Goal: Task Accomplishment & Management: Use online tool/utility

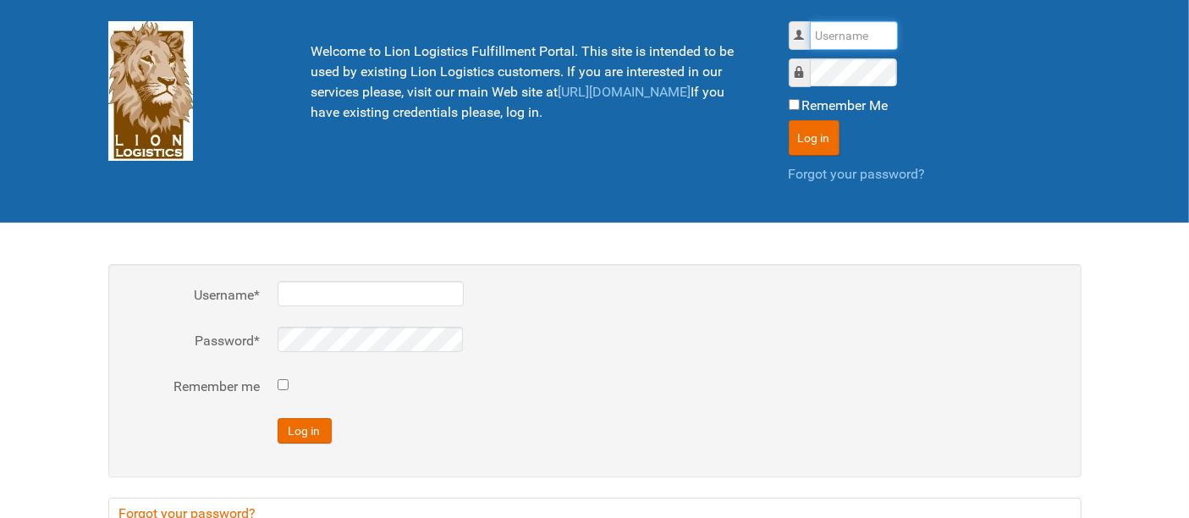
click at [845, 42] on input "Username" at bounding box center [854, 35] width 88 height 29
type input "al"
click at [789, 120] on button "Log in" at bounding box center [814, 138] width 51 height 36
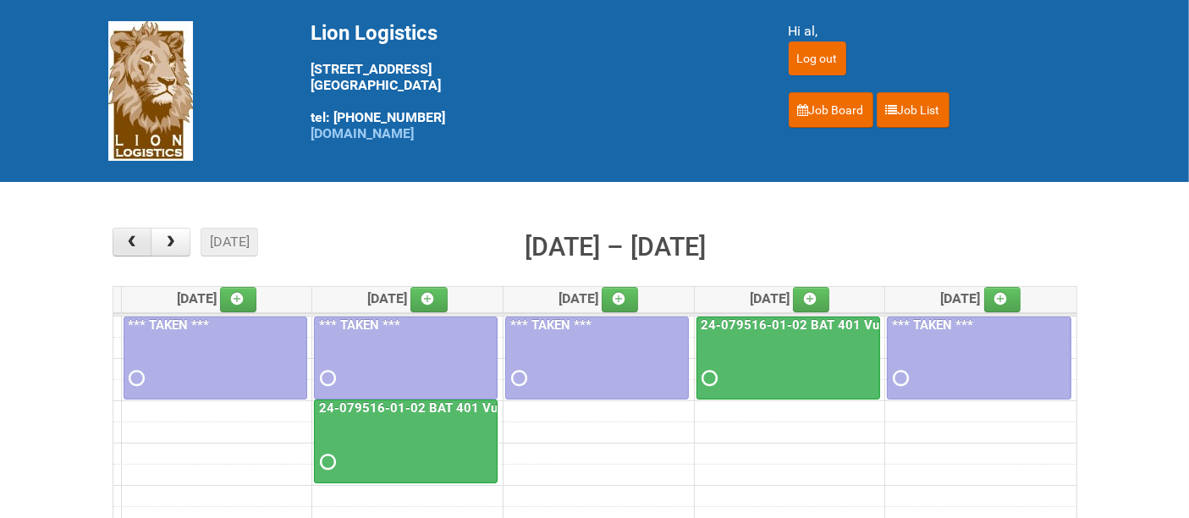
drag, startPoint x: 137, startPoint y: 246, endPoint x: 147, endPoint y: 243, distance: 10.7
click at [140, 244] on span "button" at bounding box center [132, 242] width 16 height 14
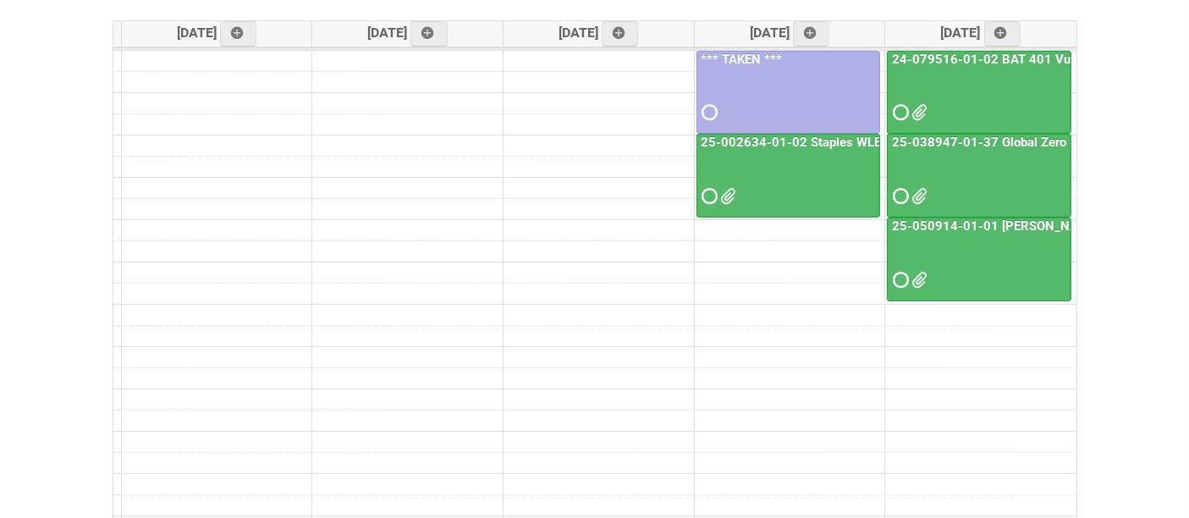
scroll to position [282, 0]
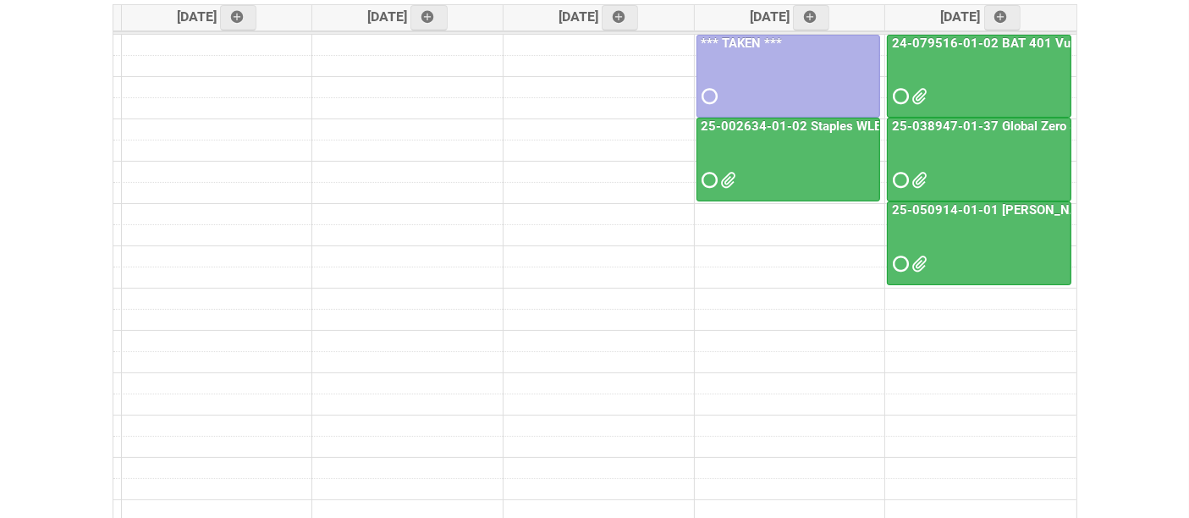
click at [988, 163] on div at bounding box center [979, 165] width 181 height 55
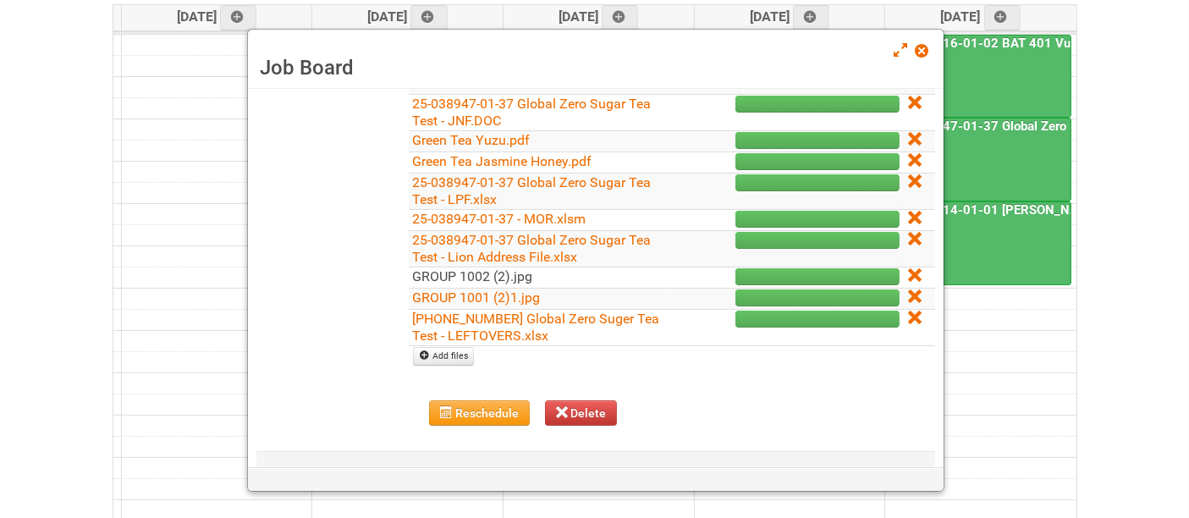
click at [476, 276] on link "GROUP 1002 (2).jpg" at bounding box center [473, 276] width 120 height 16
click at [512, 293] on link "GROUP 1001 (2)1.jpg" at bounding box center [477, 298] width 128 height 16
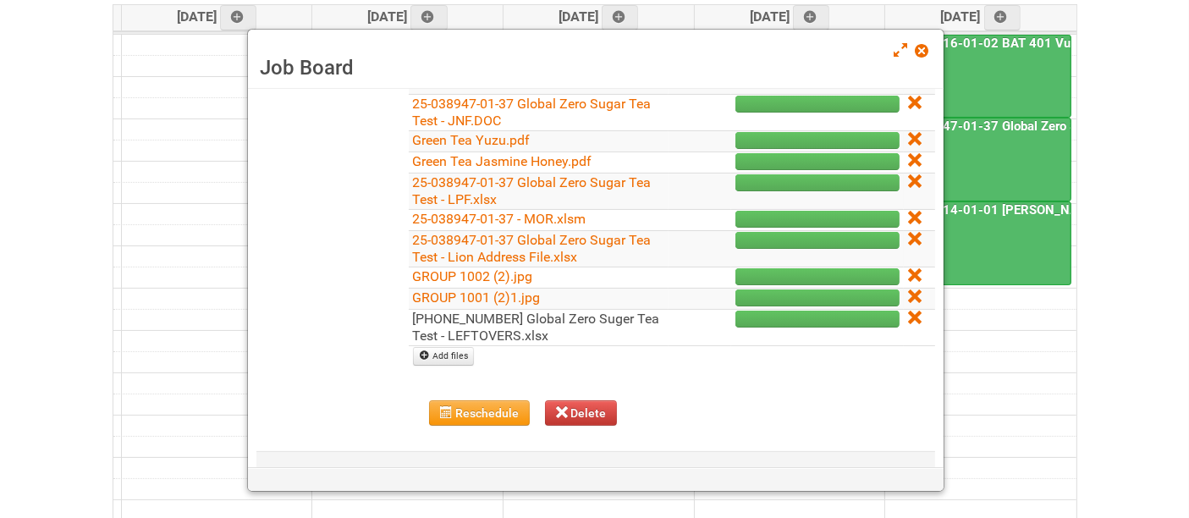
click at [539, 335] on link "25-038947-01 Global Zero Suger Tea Test - LEFTOVERS.xlsx" at bounding box center [536, 327] width 247 height 33
click at [908, 294] on icon at bounding box center [914, 296] width 12 height 12
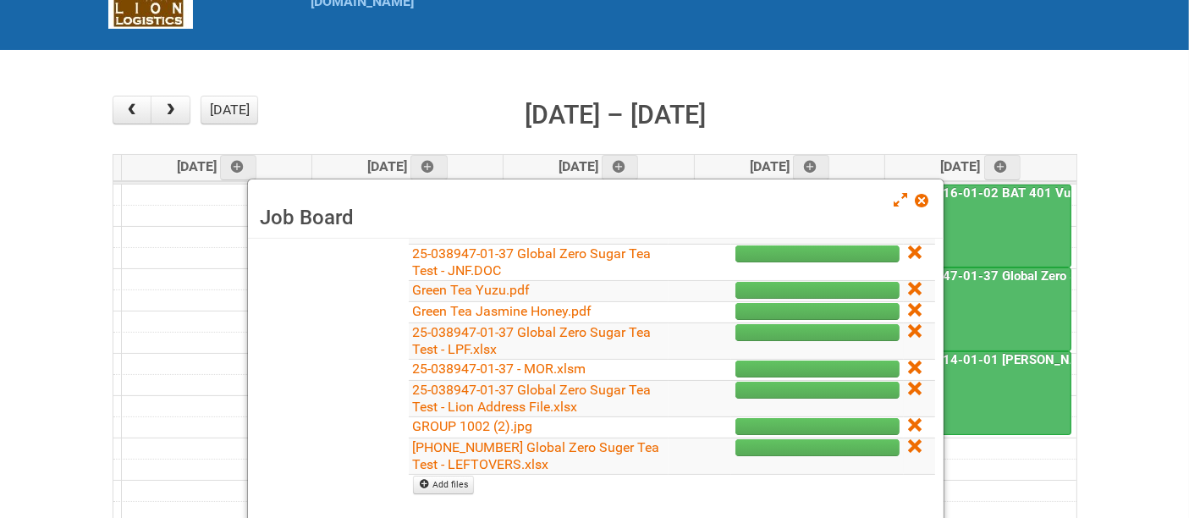
scroll to position [188, 0]
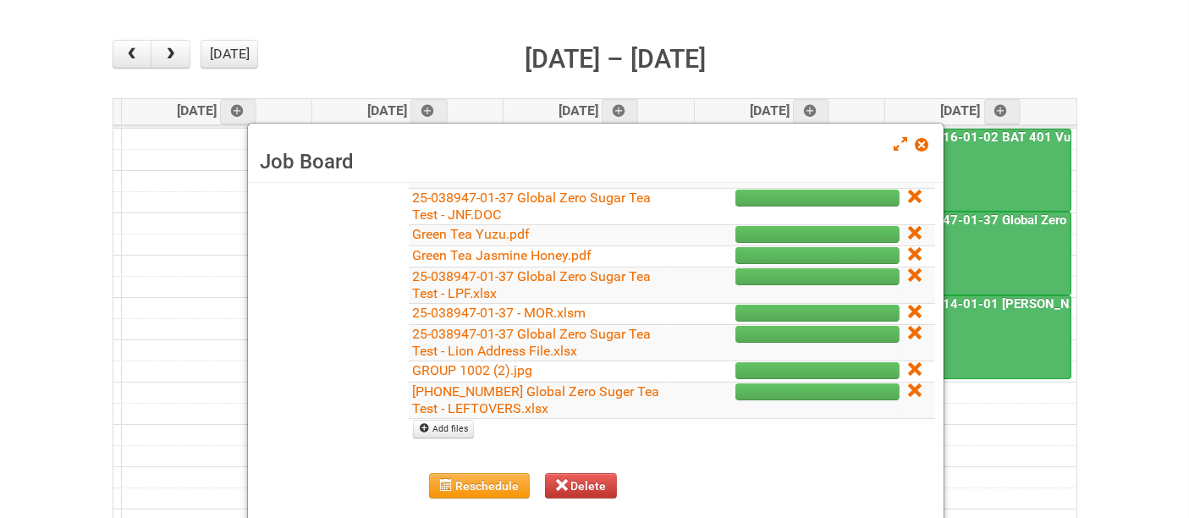
click at [910, 361] on td at bounding box center [919, 371] width 31 height 21
drag, startPoint x: 903, startPoint y: 361, endPoint x: 682, endPoint y: 69, distance: 366.9
click at [908, 363] on icon at bounding box center [914, 369] width 12 height 12
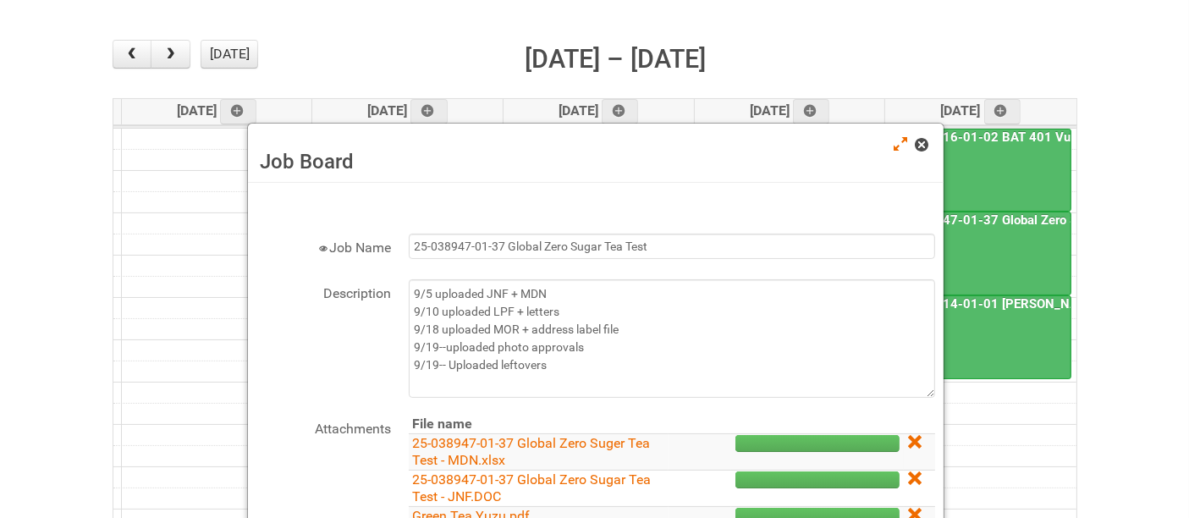
click at [921, 144] on span at bounding box center [922, 145] width 12 height 12
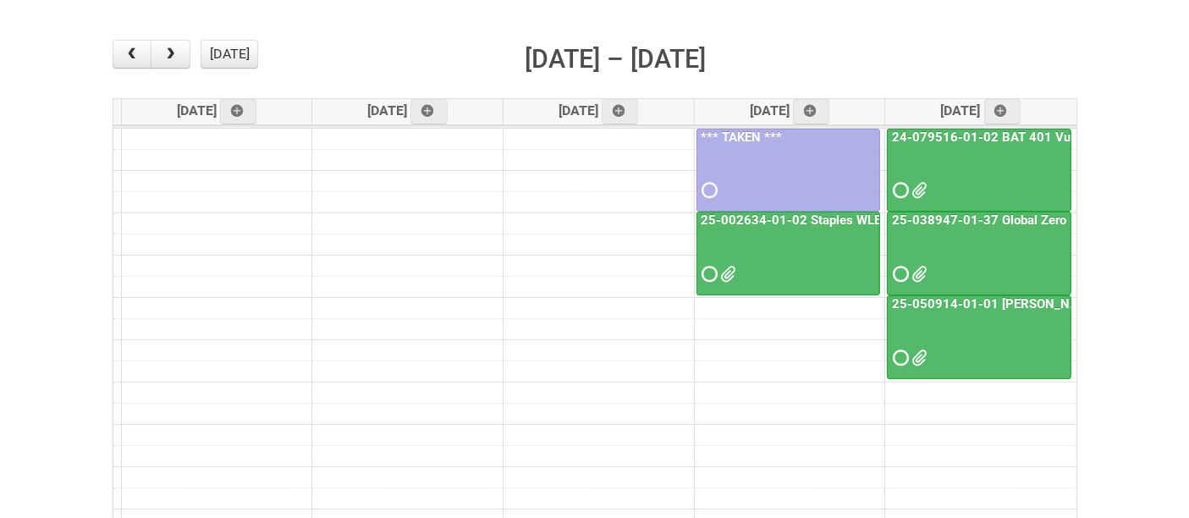
drag, startPoint x: 622, startPoint y: 277, endPoint x: 514, endPoint y: 109, distance: 199.6
click at [604, 251] on tbody "9am 10am 11am 12pm 1pm 2pm 3pm 4pm 5pm 6pm 7pm 8pm" at bounding box center [594, 382] width 963 height 507
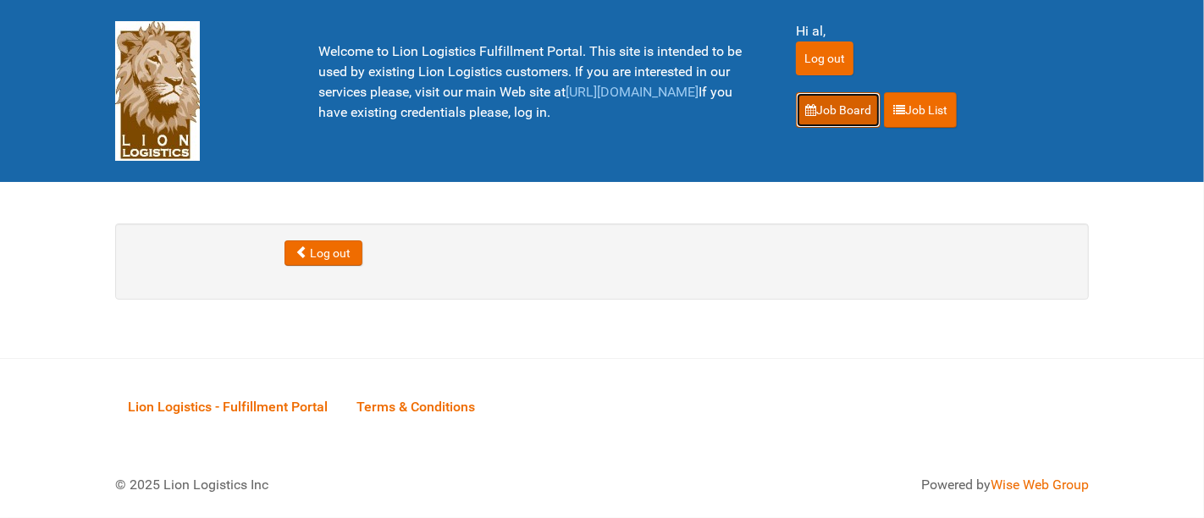
click at [823, 104] on link "Job Board" at bounding box center [838, 110] width 85 height 36
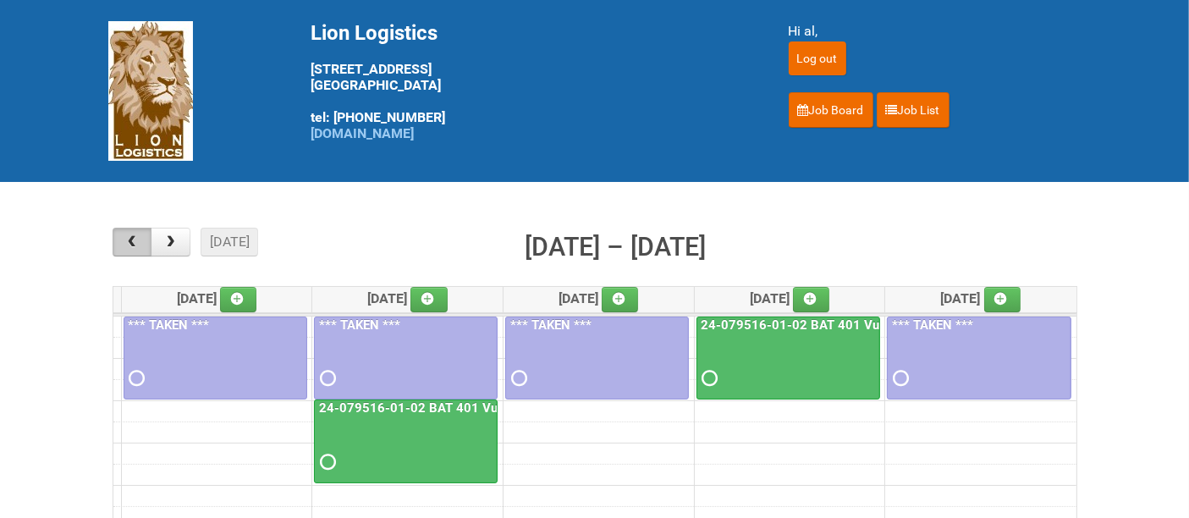
drag, startPoint x: 119, startPoint y: 248, endPoint x: 164, endPoint y: 235, distance: 46.6
click at [122, 246] on button "button" at bounding box center [133, 242] width 40 height 29
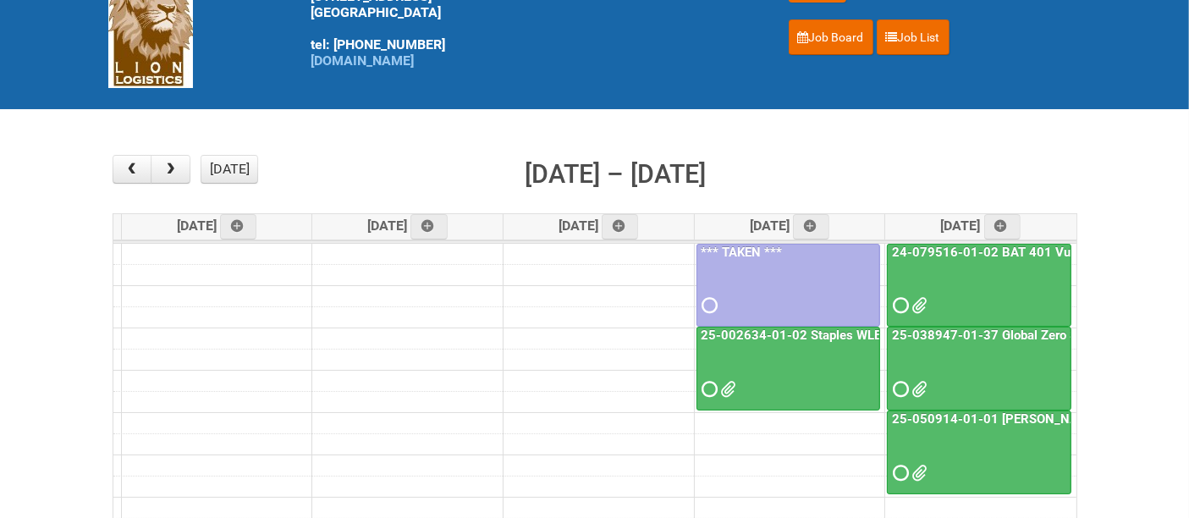
scroll to position [188, 0]
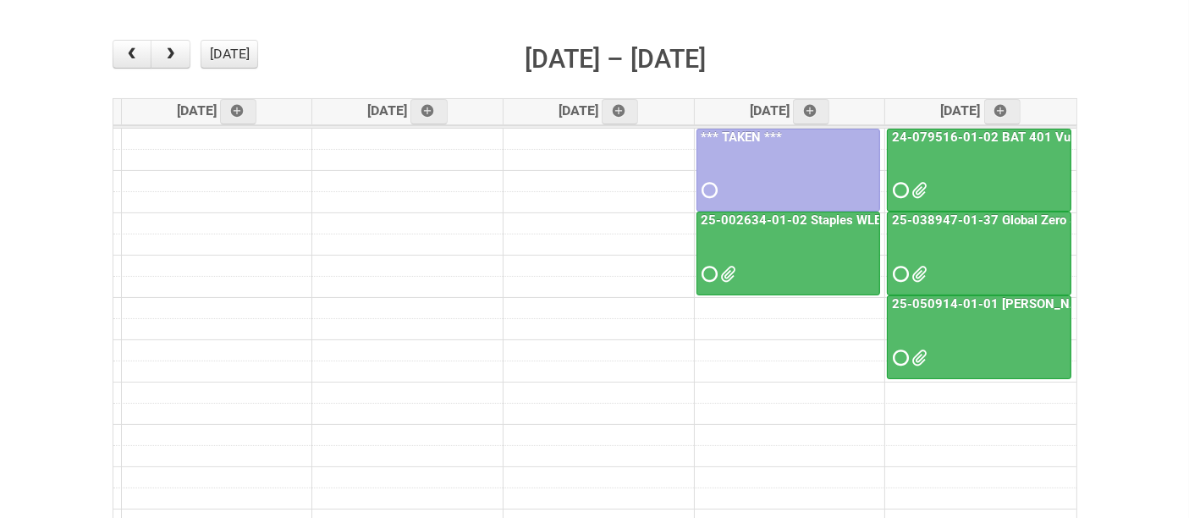
click at [975, 339] on div at bounding box center [979, 343] width 181 height 55
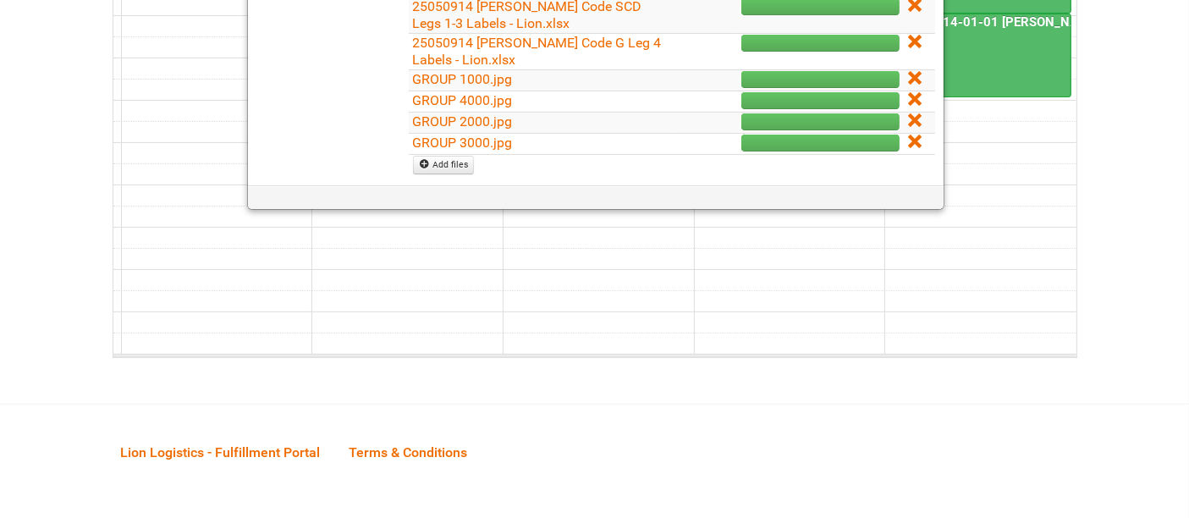
click at [911, 87] on td at bounding box center [919, 79] width 30 height 21
drag, startPoint x: 899, startPoint y: 87, endPoint x: 701, endPoint y: 65, distance: 199.3
click at [908, 84] on icon at bounding box center [914, 78] width 12 height 12
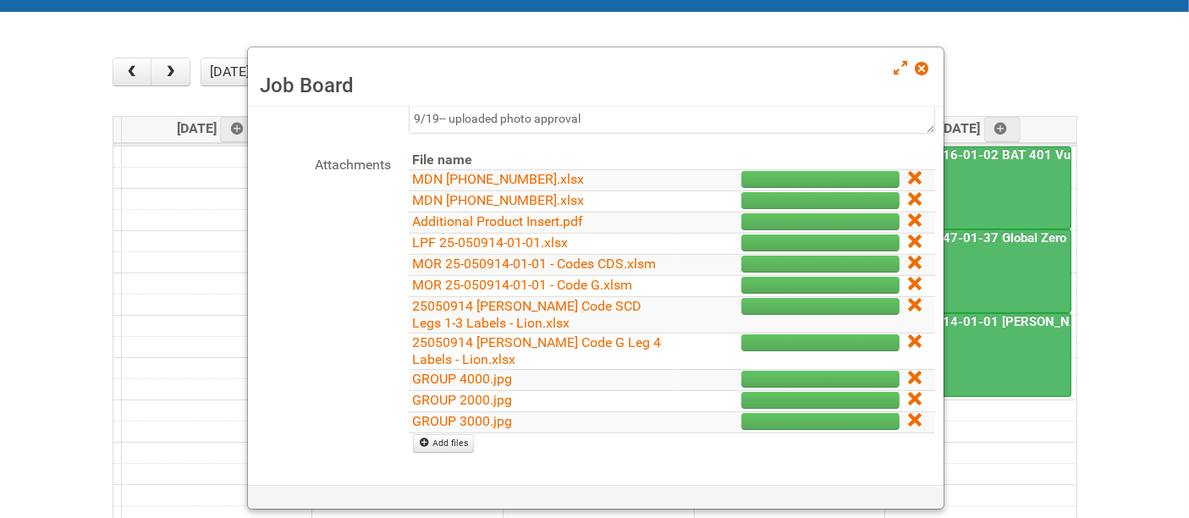
scroll to position [188, 0]
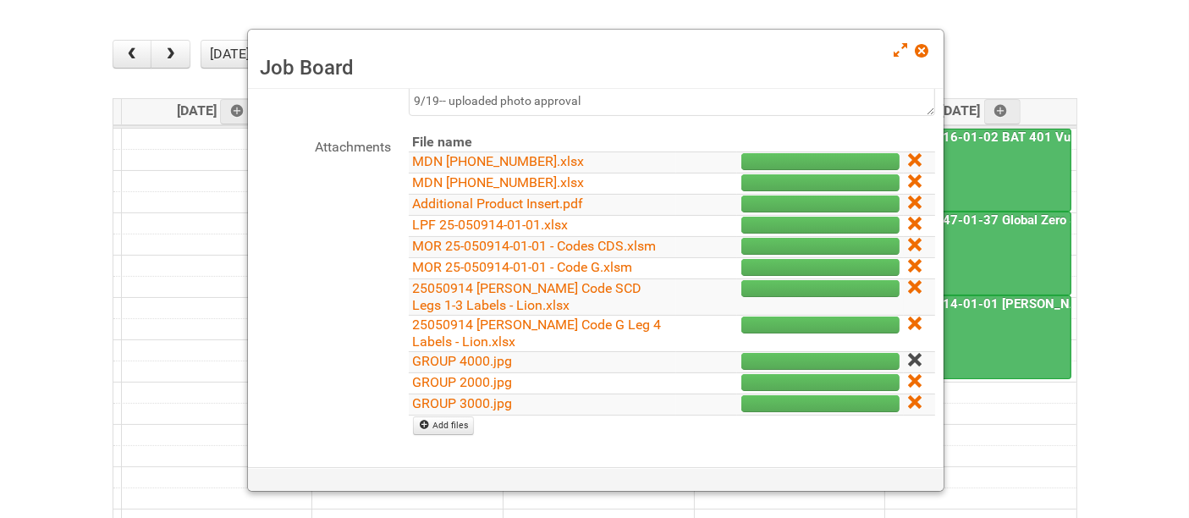
click at [908, 366] on icon at bounding box center [914, 360] width 12 height 12
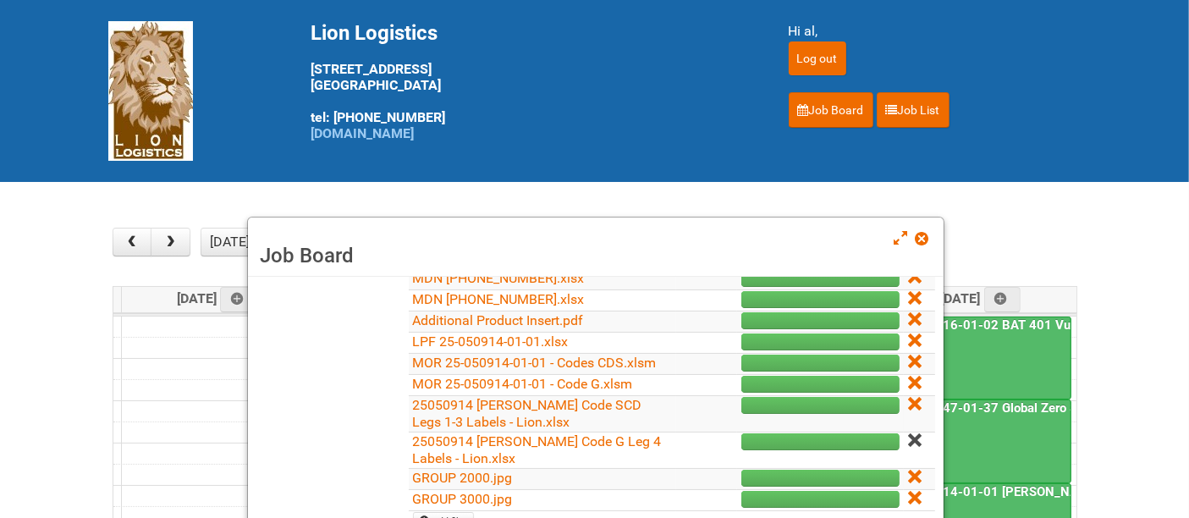
scroll to position [317, 0]
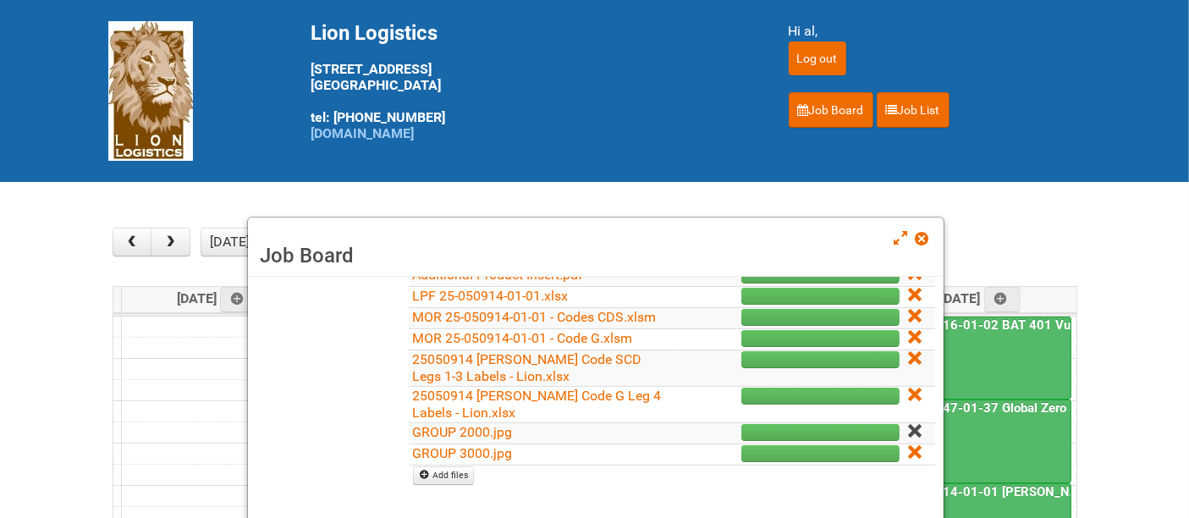
click at [908, 427] on icon at bounding box center [914, 431] width 12 height 12
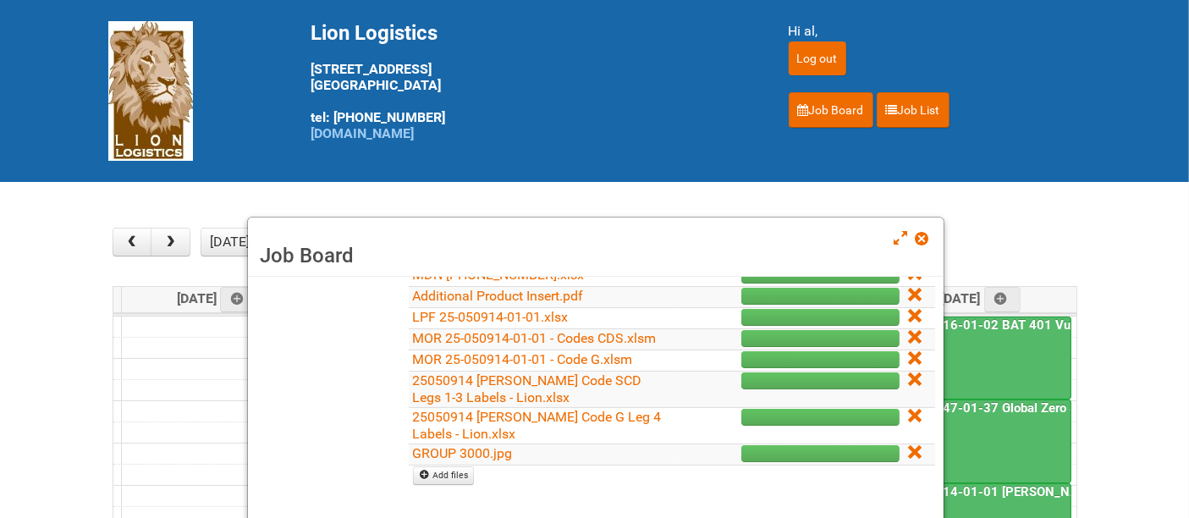
scroll to position [295, 0]
click at [908, 453] on icon at bounding box center [914, 452] width 12 height 12
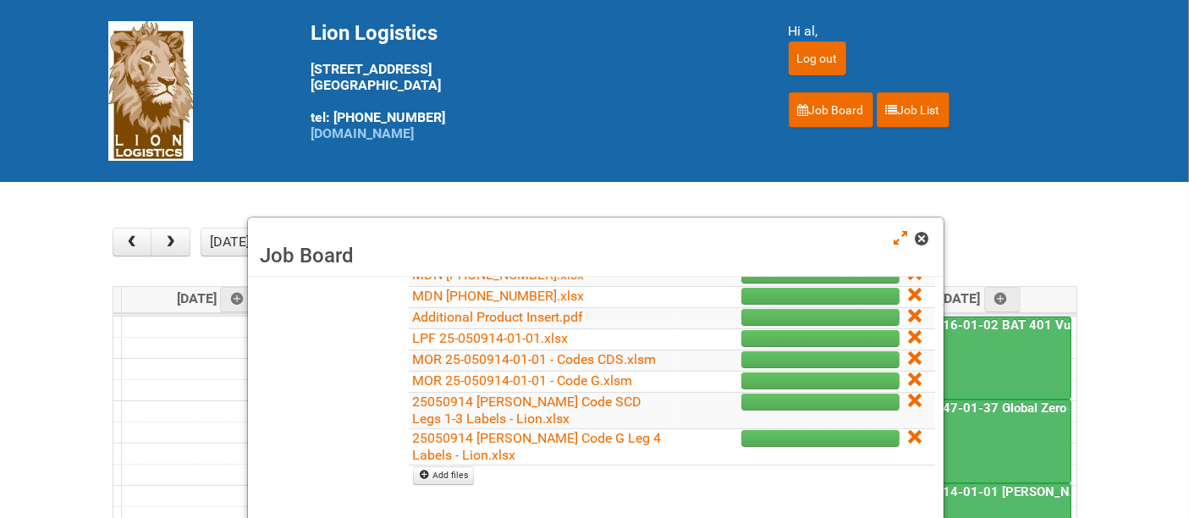
click at [926, 240] on span at bounding box center [922, 239] width 12 height 12
